Goal: Task Accomplishment & Management: Use online tool/utility

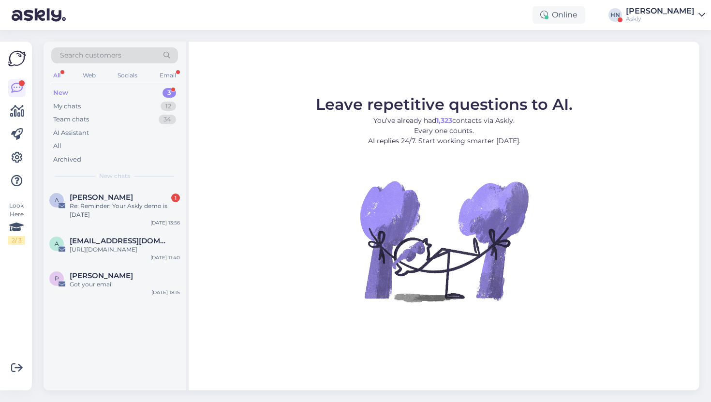
click at [632, 19] on div "Online [PERSON_NAME] Askly" at bounding box center [355, 15] width 711 height 30
click at [16, 151] on link at bounding box center [16, 157] width 17 height 17
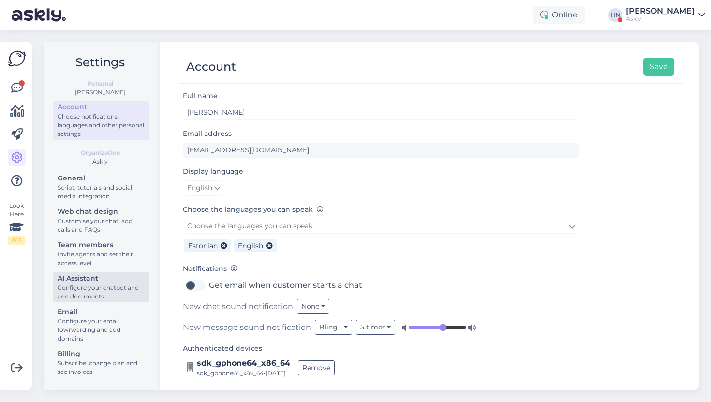
click at [116, 291] on div "Configure your chatbot and add documents" at bounding box center [101, 291] width 87 height 17
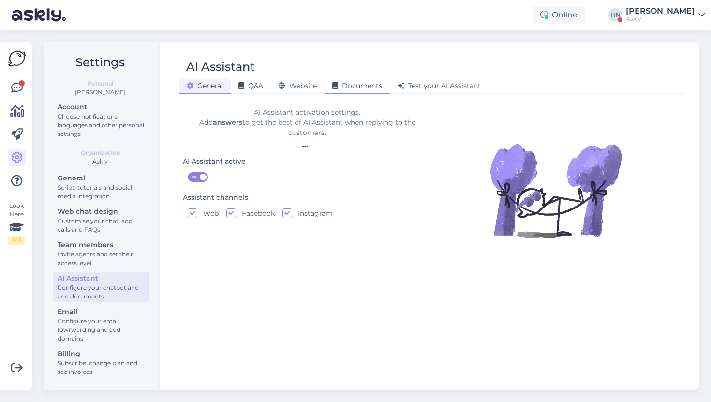
click at [341, 84] on span "Documents" at bounding box center [357, 85] width 50 height 9
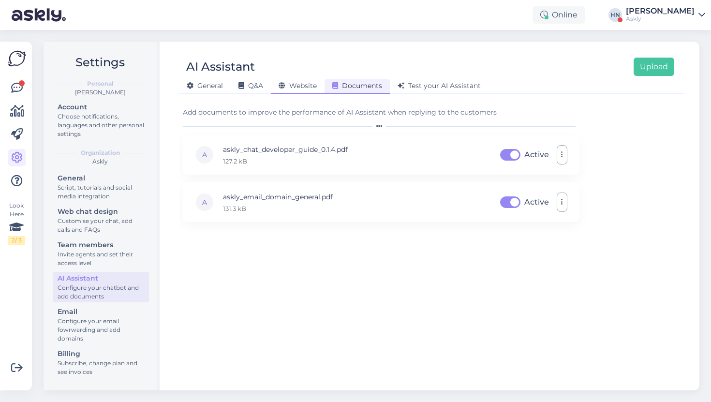
click at [302, 81] on div "Website" at bounding box center [298, 86] width 54 height 15
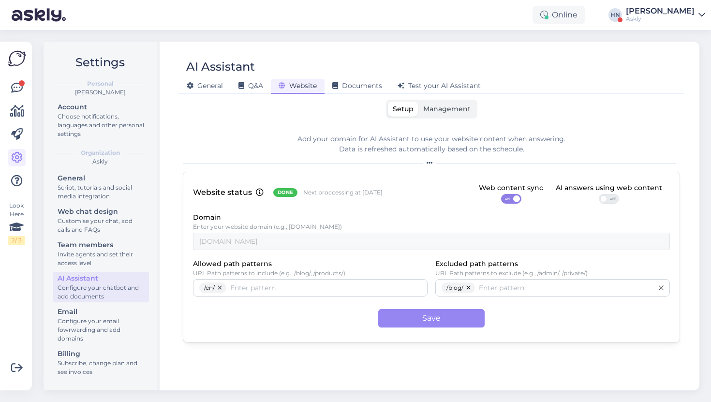
click at [449, 105] on span "Management" at bounding box center [446, 108] width 47 height 9
click at [418, 102] on input "Management" at bounding box center [418, 102] width 0 height 0
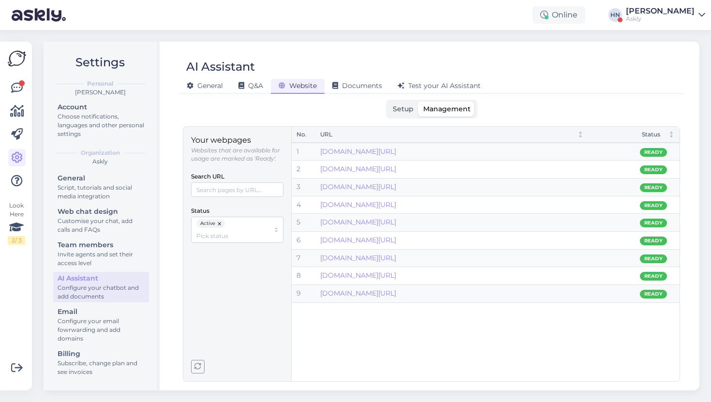
click at [221, 222] on button "button" at bounding box center [220, 223] width 10 height 9
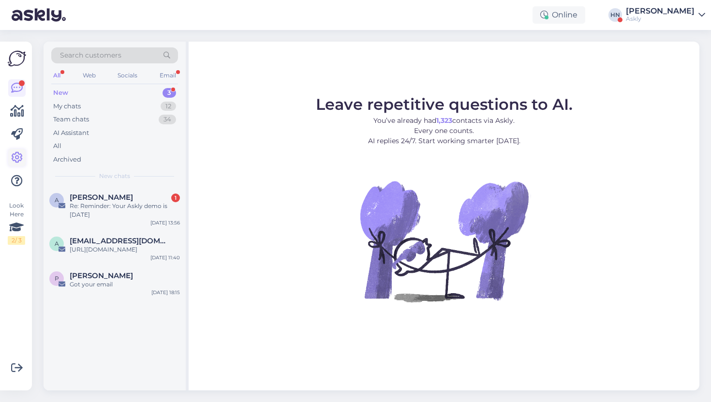
click at [19, 157] on icon at bounding box center [17, 158] width 12 height 12
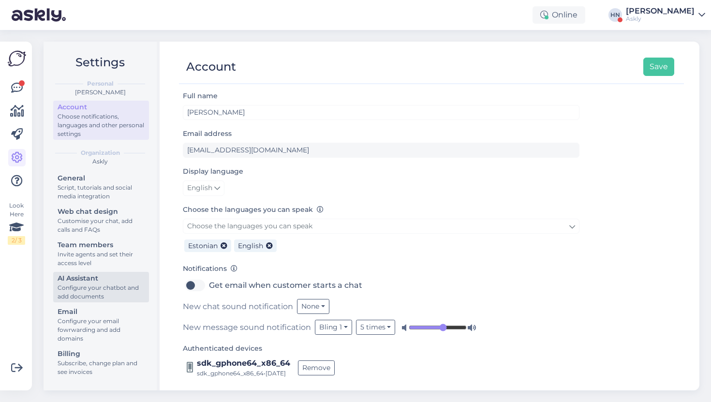
click at [101, 293] on div "Configure your chatbot and add documents" at bounding box center [101, 291] width 87 height 17
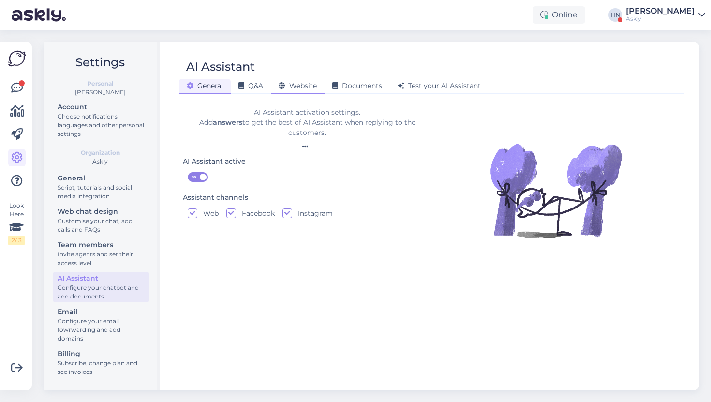
click at [298, 88] on span "Website" at bounding box center [298, 85] width 38 height 9
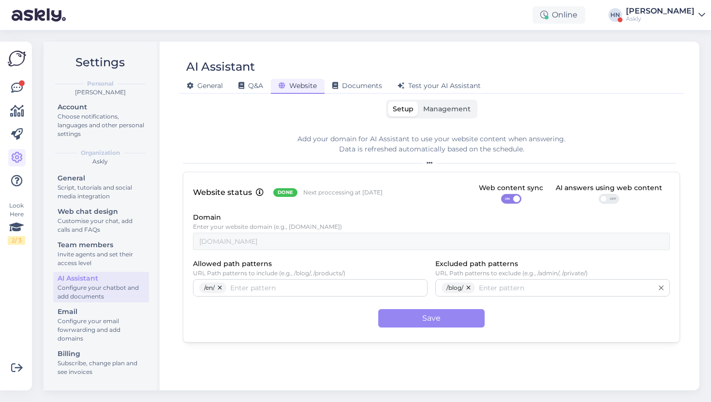
click at [454, 104] on label "Management" at bounding box center [446, 109] width 57 height 15
click at [418, 102] on input "Management" at bounding box center [418, 102] width 0 height 0
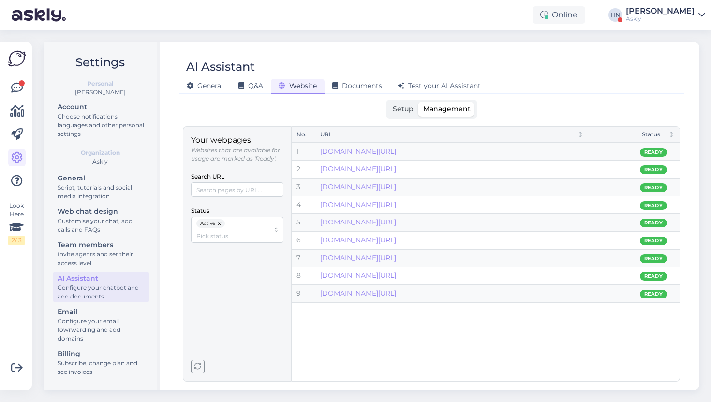
click at [219, 224] on button "button" at bounding box center [220, 223] width 10 height 9
click at [393, 277] on link "[DOMAIN_NAME][URL]" at bounding box center [358, 275] width 76 height 9
click at [396, 169] on link "[DOMAIN_NAME][URL]" at bounding box center [358, 168] width 76 height 9
